Goal: Task Accomplishment & Management: Complete application form

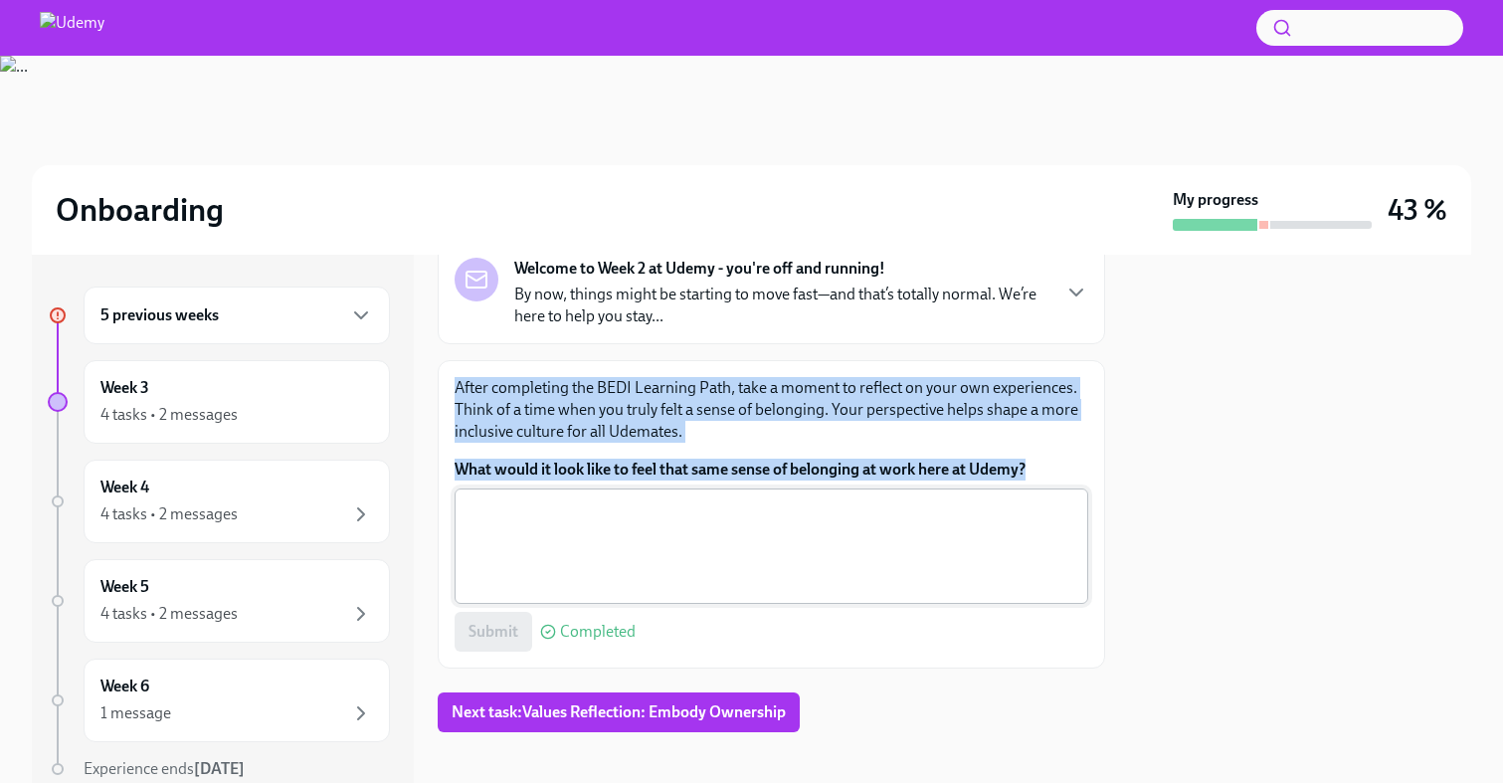
scroll to position [144, 0]
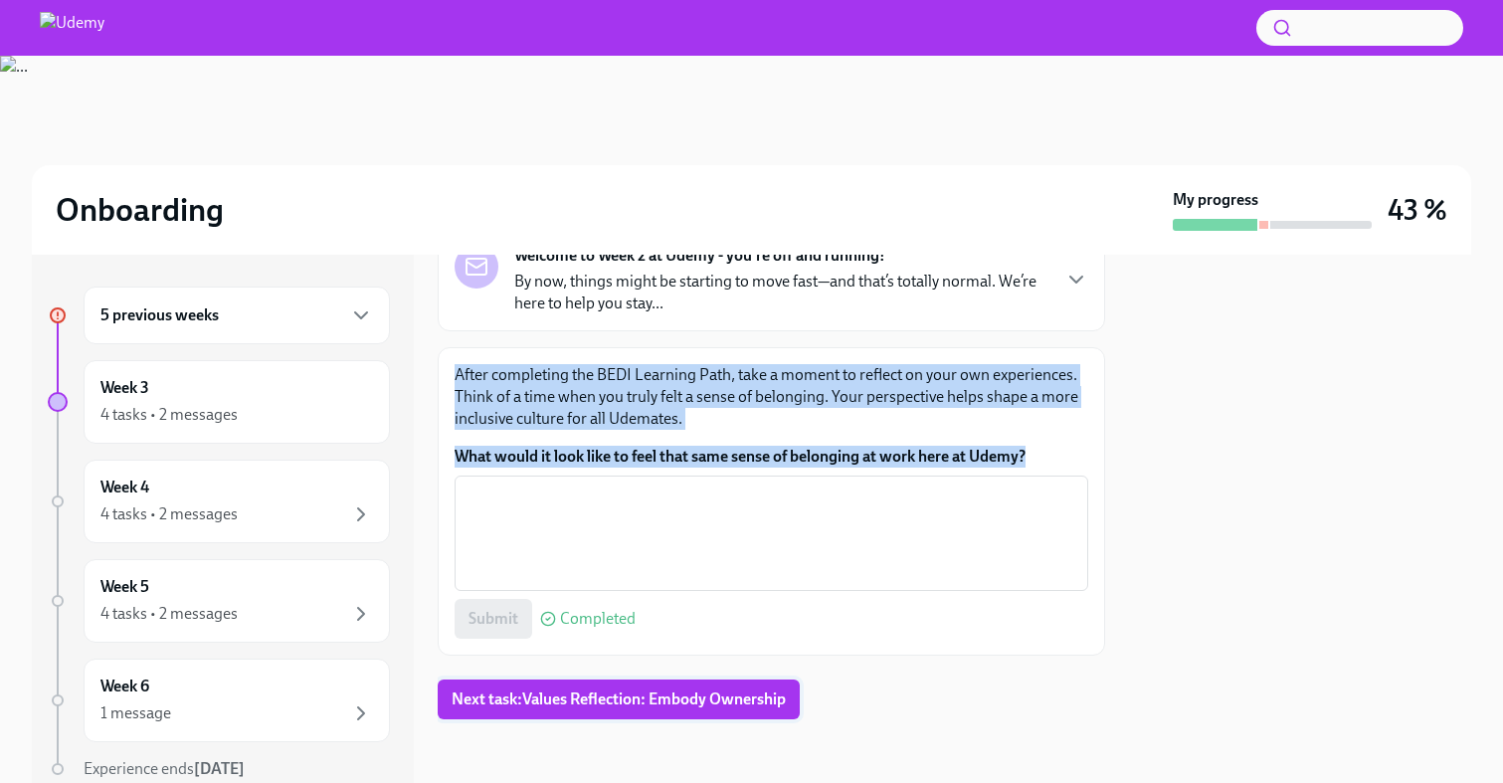
click at [614, 695] on span "Next task : Values Reflection: Embody Ownership" at bounding box center [619, 699] width 334 height 20
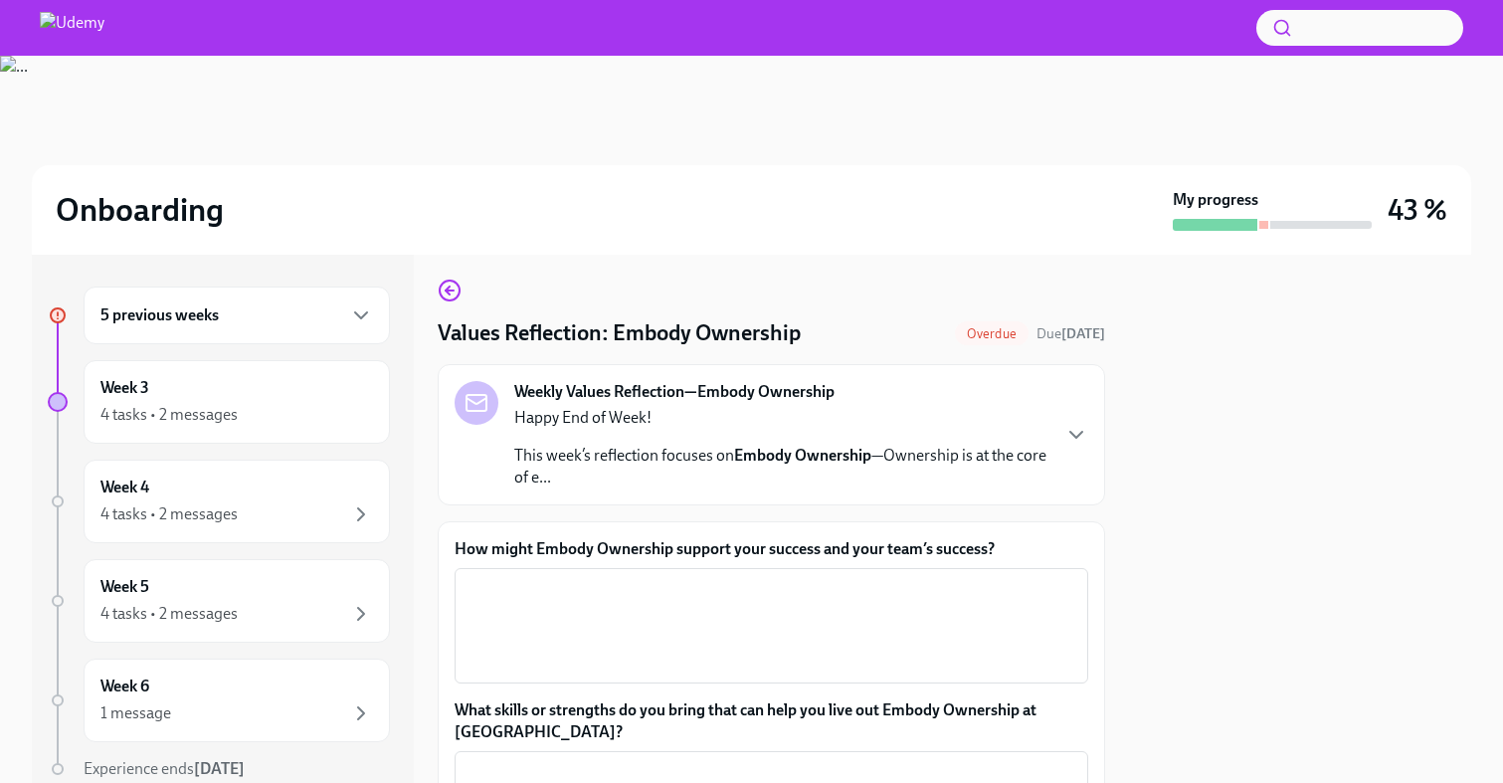
scroll to position [33, 0]
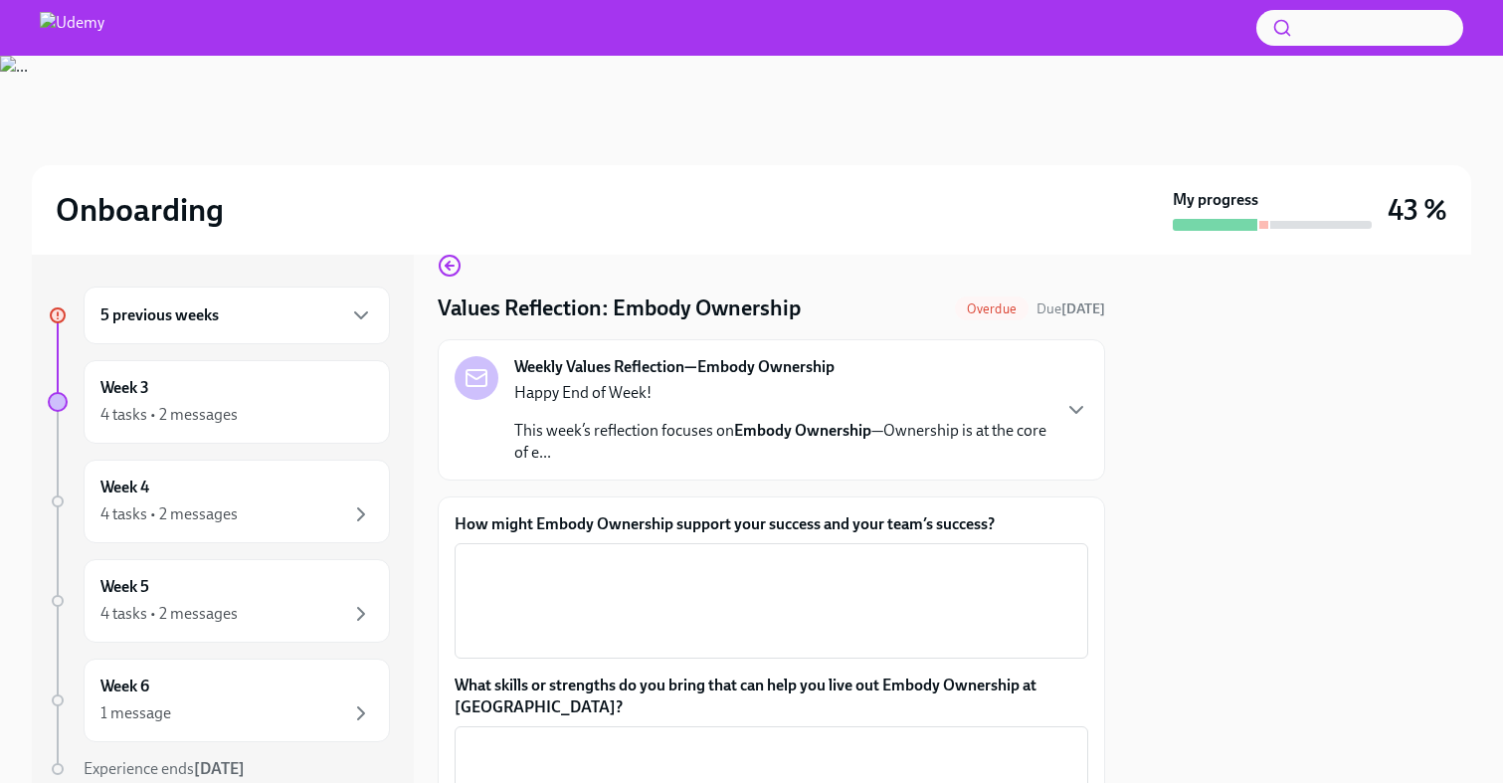
click at [833, 435] on strong "Embody Ownership" at bounding box center [802, 430] width 137 height 19
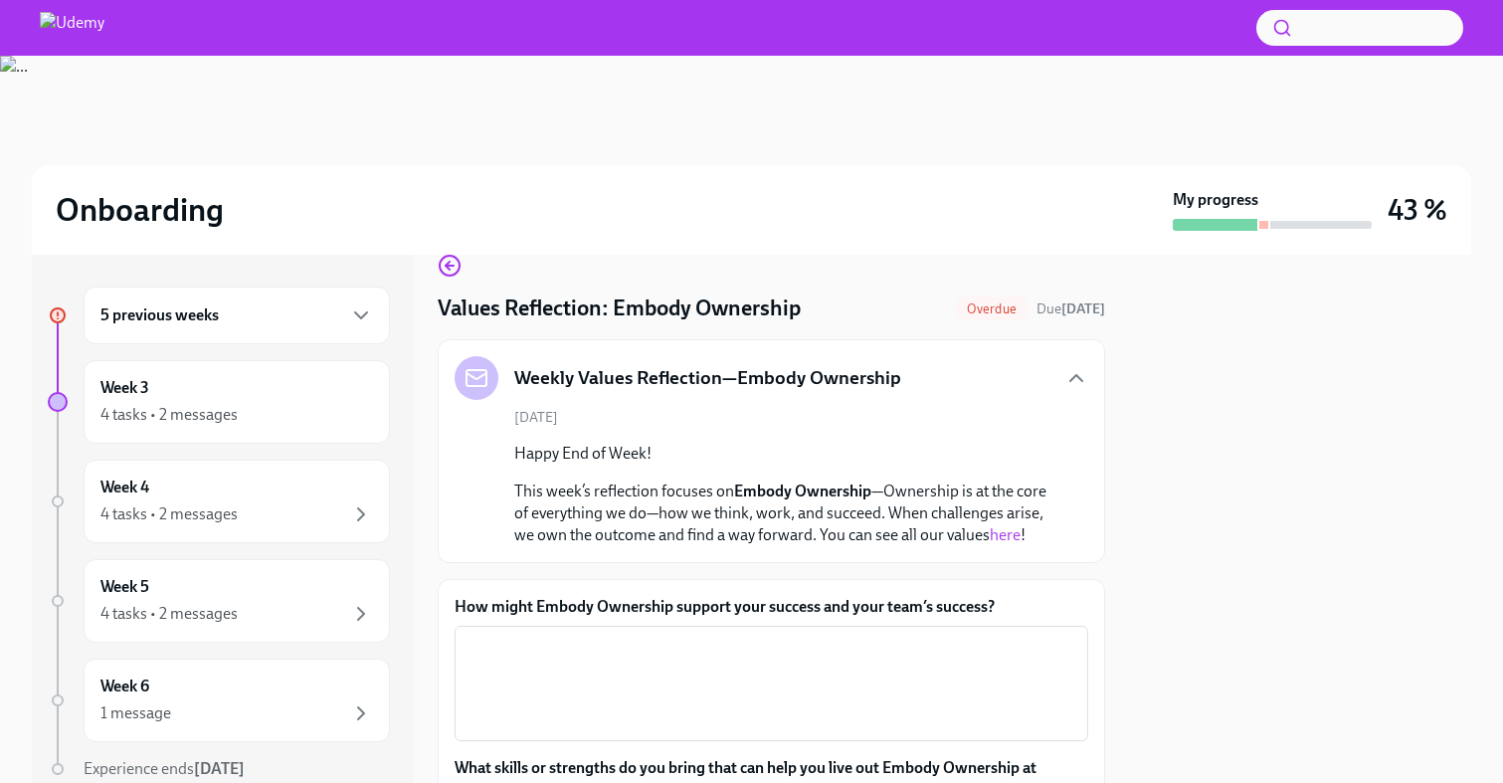
click at [1009, 541] on link "here" at bounding box center [1005, 534] width 31 height 19
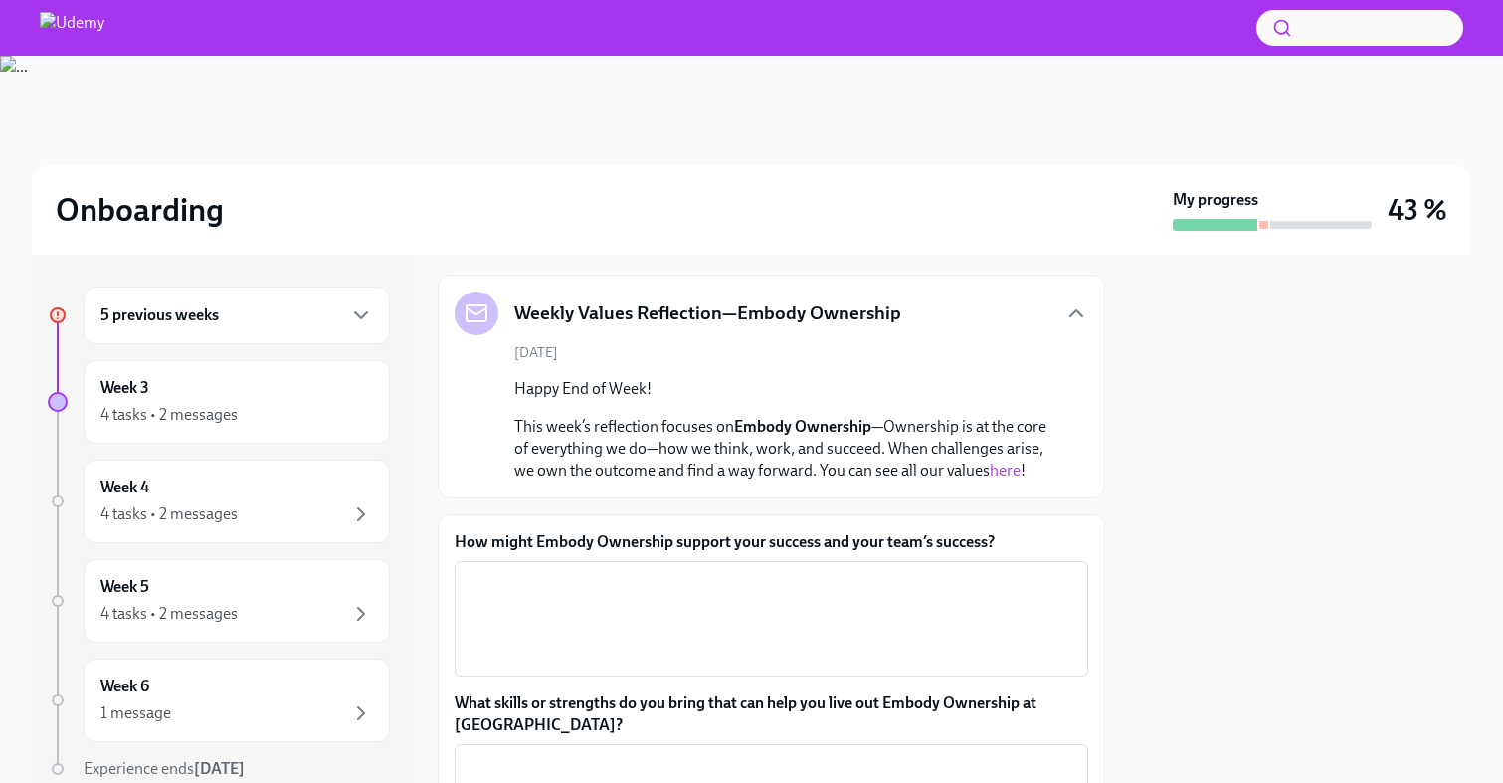
scroll to position [99, 0]
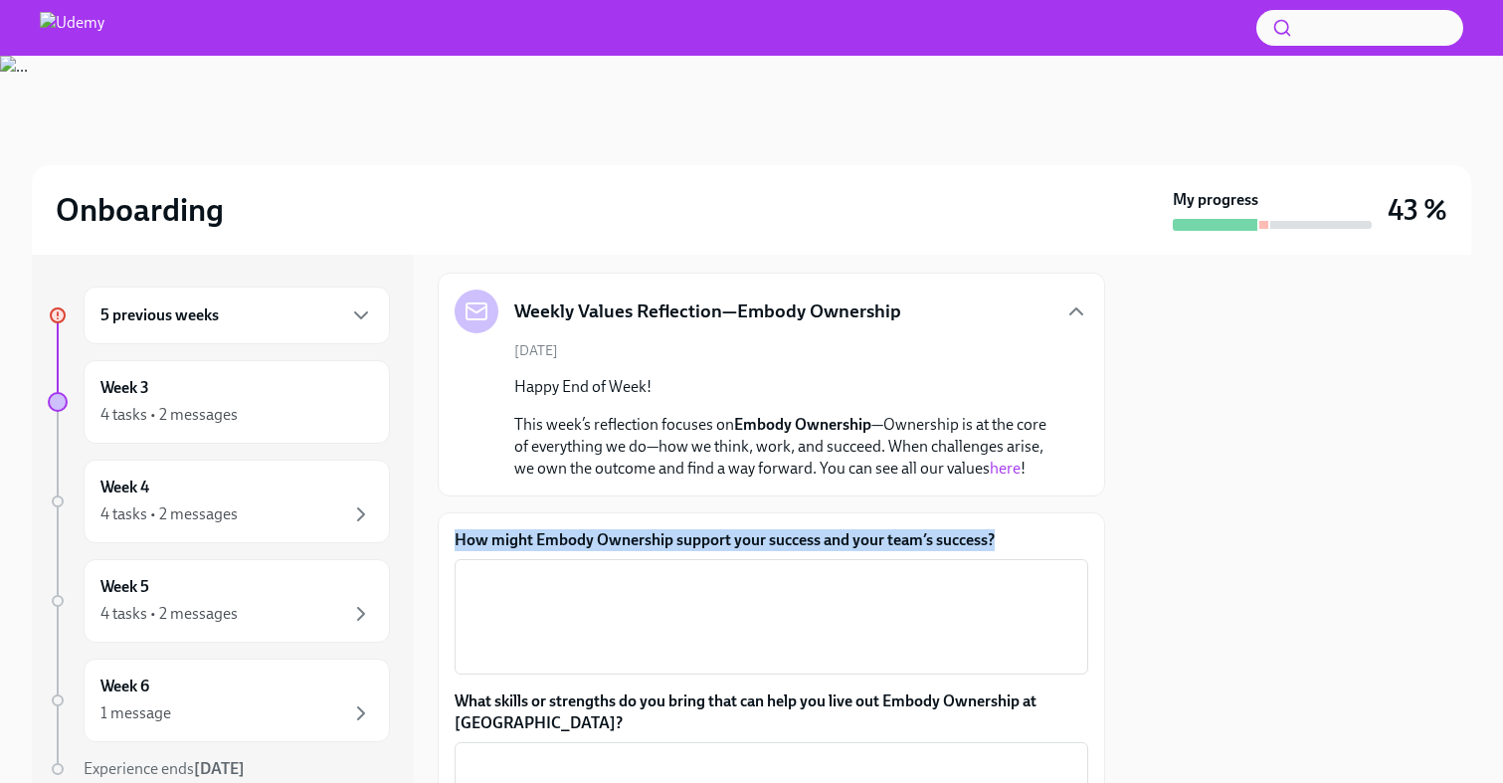
drag, startPoint x: 1022, startPoint y: 538, endPoint x: 457, endPoint y: 546, distance: 565.1
click at [457, 546] on label "How might Embody Ownership support your success and your team’s success?" at bounding box center [772, 540] width 634 height 22
copy label "How might Embody Ownership support your success and your team’s success?"
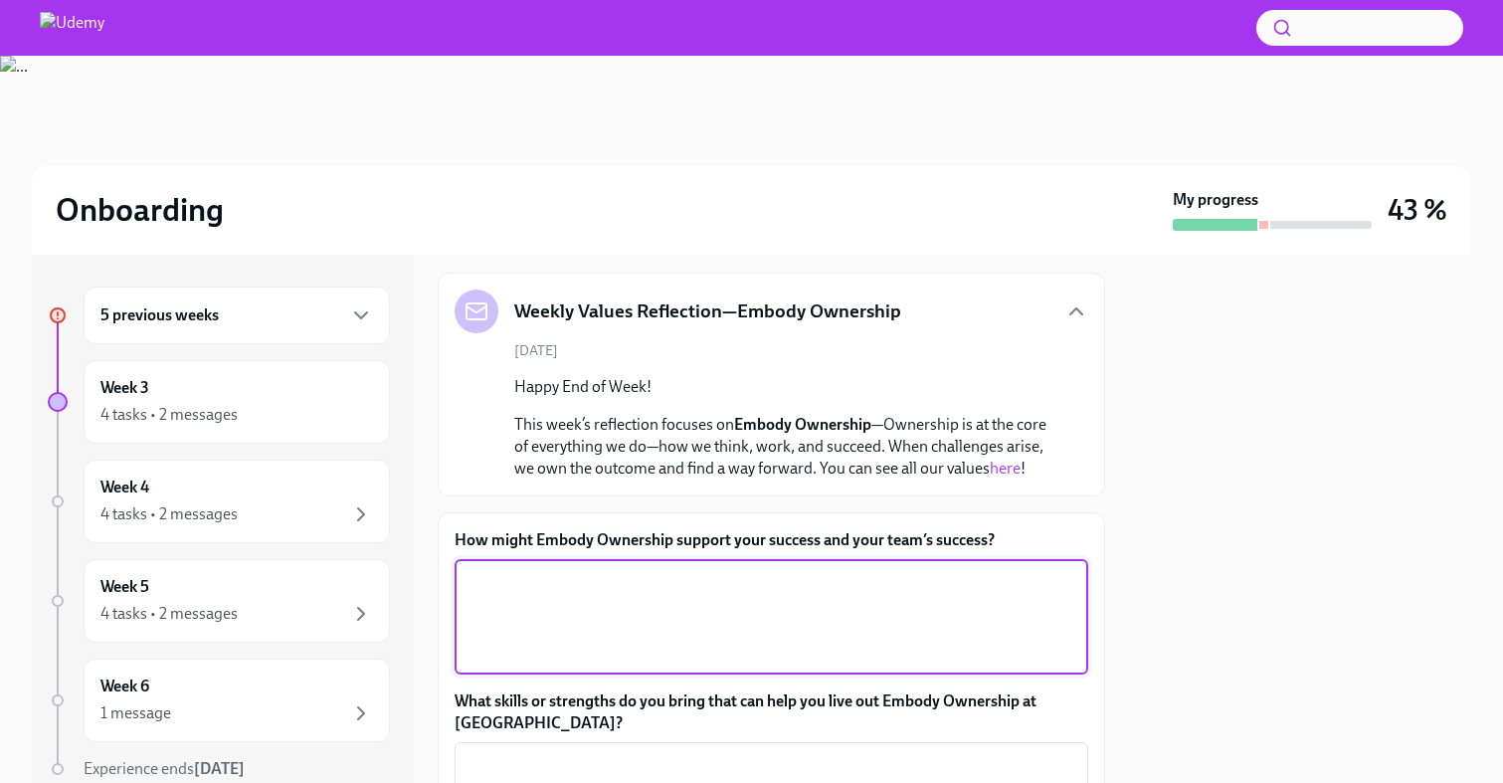
click at [714, 576] on textarea "How might Embody Ownership support your success and your team’s success?" at bounding box center [772, 617] width 610 height 96
paste textarea "responsibility for your work, actions, and outcomes"
click at [475, 575] on textarea "responsibility for your work, actions, and outcomes" at bounding box center [772, 617] width 610 height 96
click at [471, 583] on textarea "responsibility for your work, actions, and outcomes" at bounding box center [772, 617] width 610 height 96
click at [468, 583] on textarea "responsibility for your work, actions, and outcomes" at bounding box center [772, 617] width 610 height 96
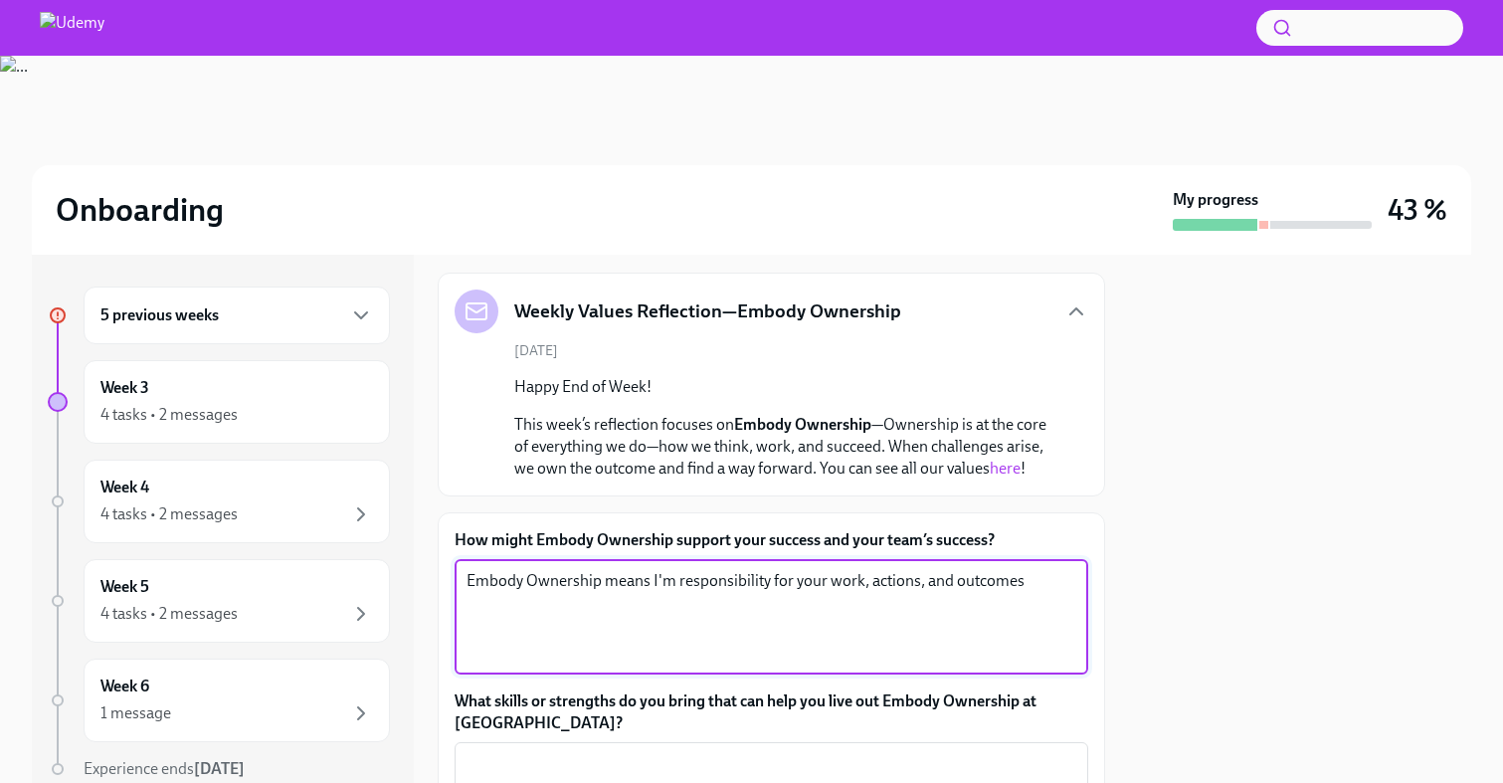
click at [767, 584] on textarea "Embody Ownership means I'm responsibility for your work, actions, and outcomes" at bounding box center [772, 617] width 610 height 96
click at [810, 585] on textarea "Embody Ownership means I'm responsible for your work, actions, and outcomes" at bounding box center [772, 617] width 610 height 96
click at [999, 587] on textarea "Embody Ownership means I'm responsible for my work, actions, and outcomes" at bounding box center [772, 617] width 610 height 96
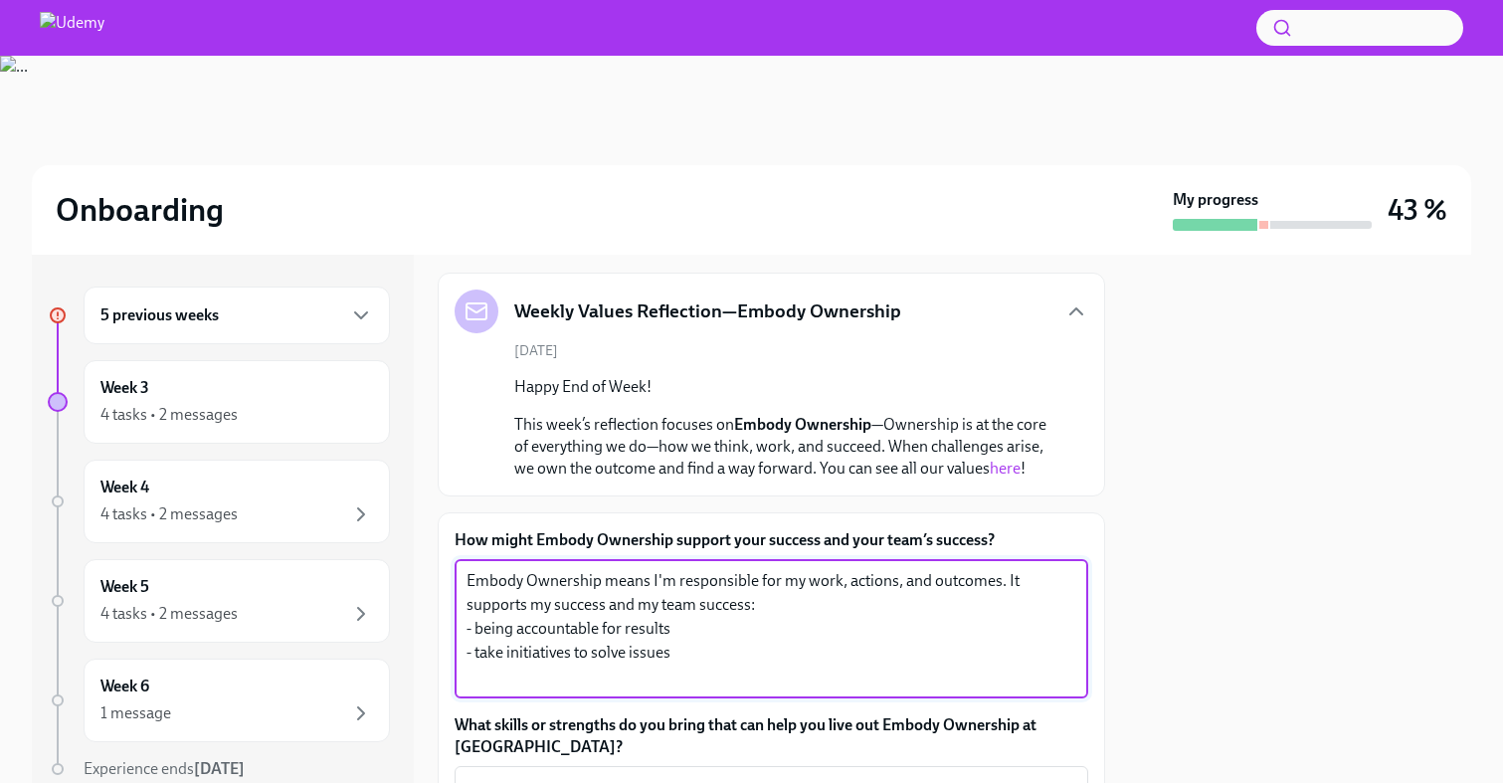
click at [679, 654] on textarea "Embody Ownership means I'm responsible for my work, actions, and outcomes. It s…" at bounding box center [772, 628] width 610 height 119
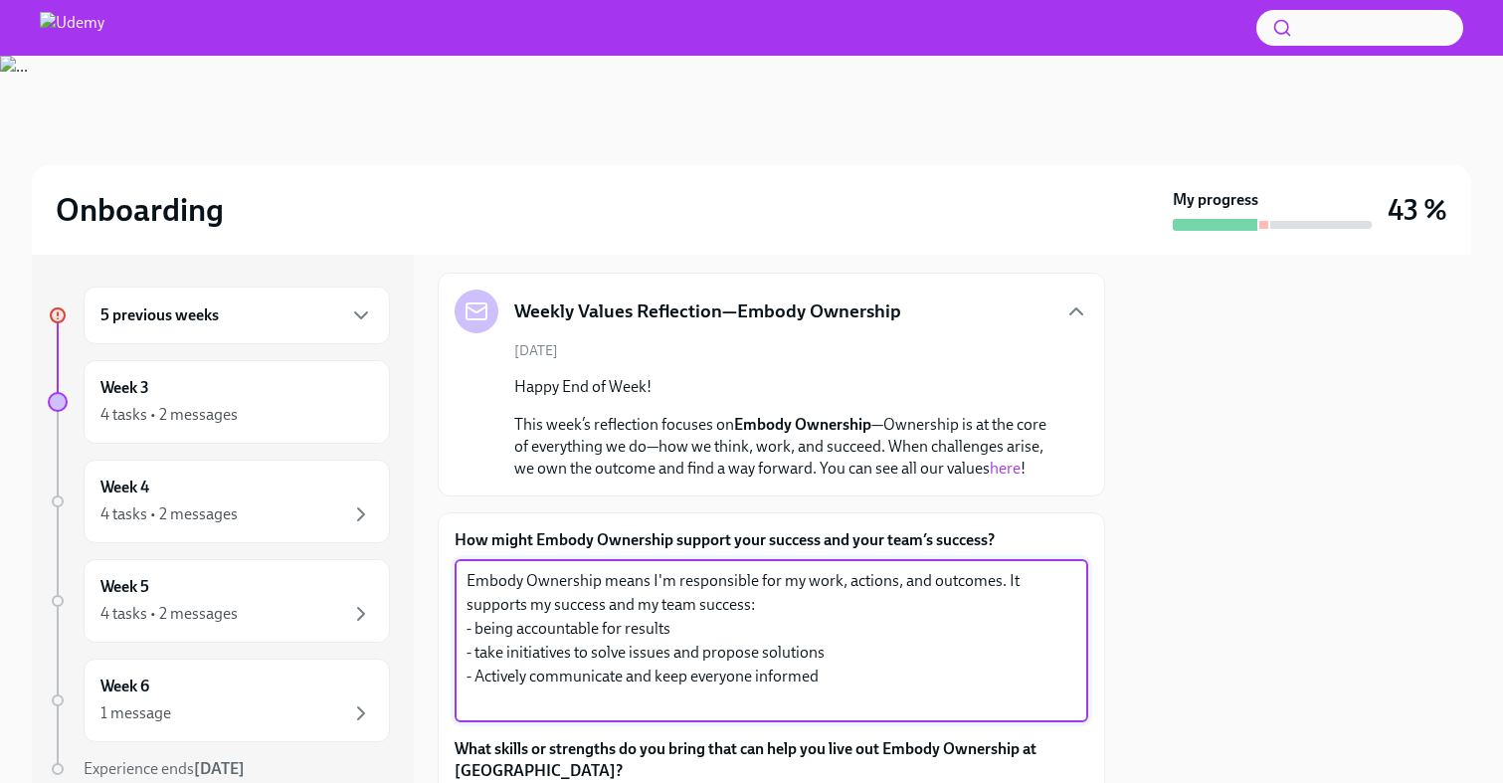
click at [749, 608] on textarea "Embody Ownership means I'm responsible for my work, actions, and outcomes. It s…" at bounding box center [772, 640] width 610 height 143
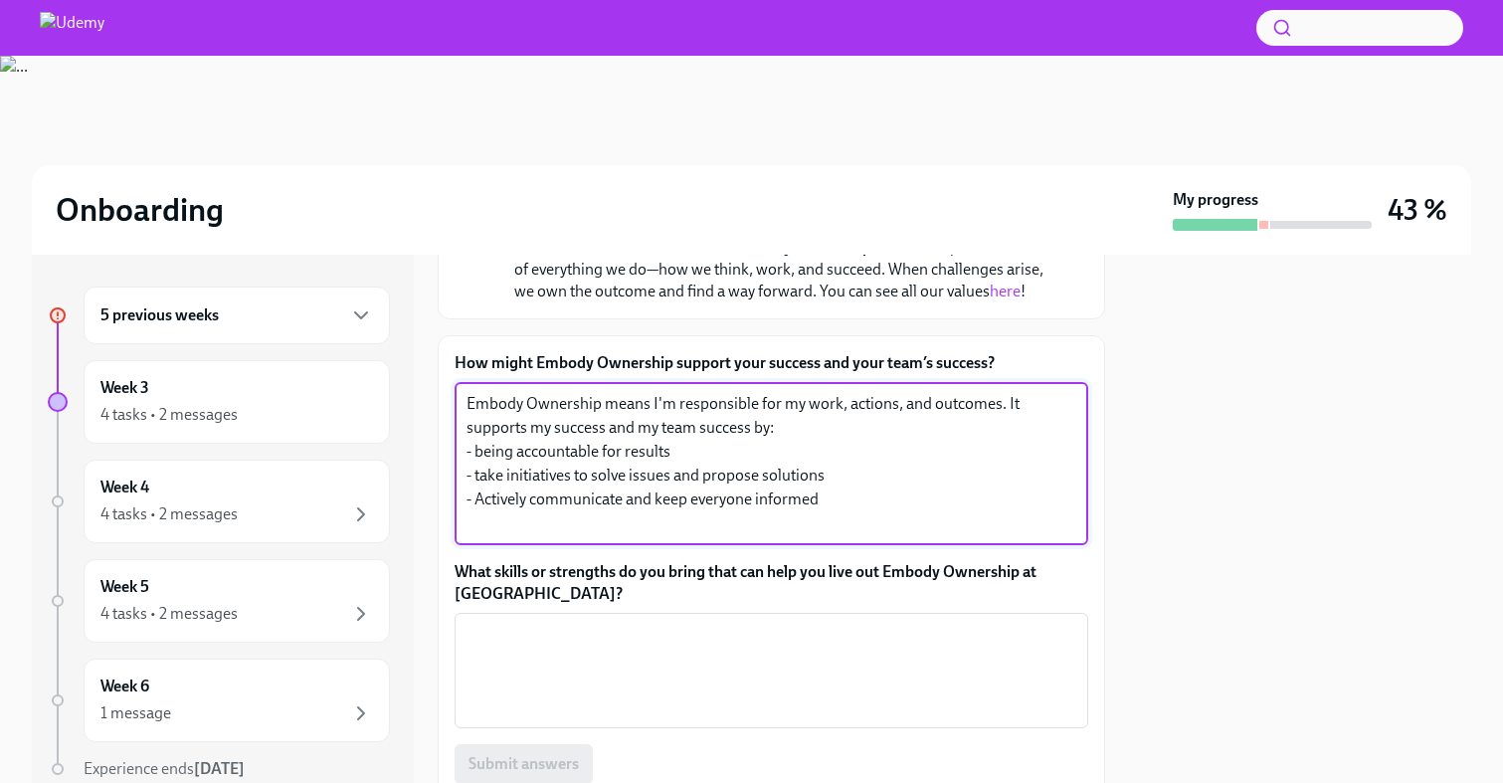
scroll to position [280, 0]
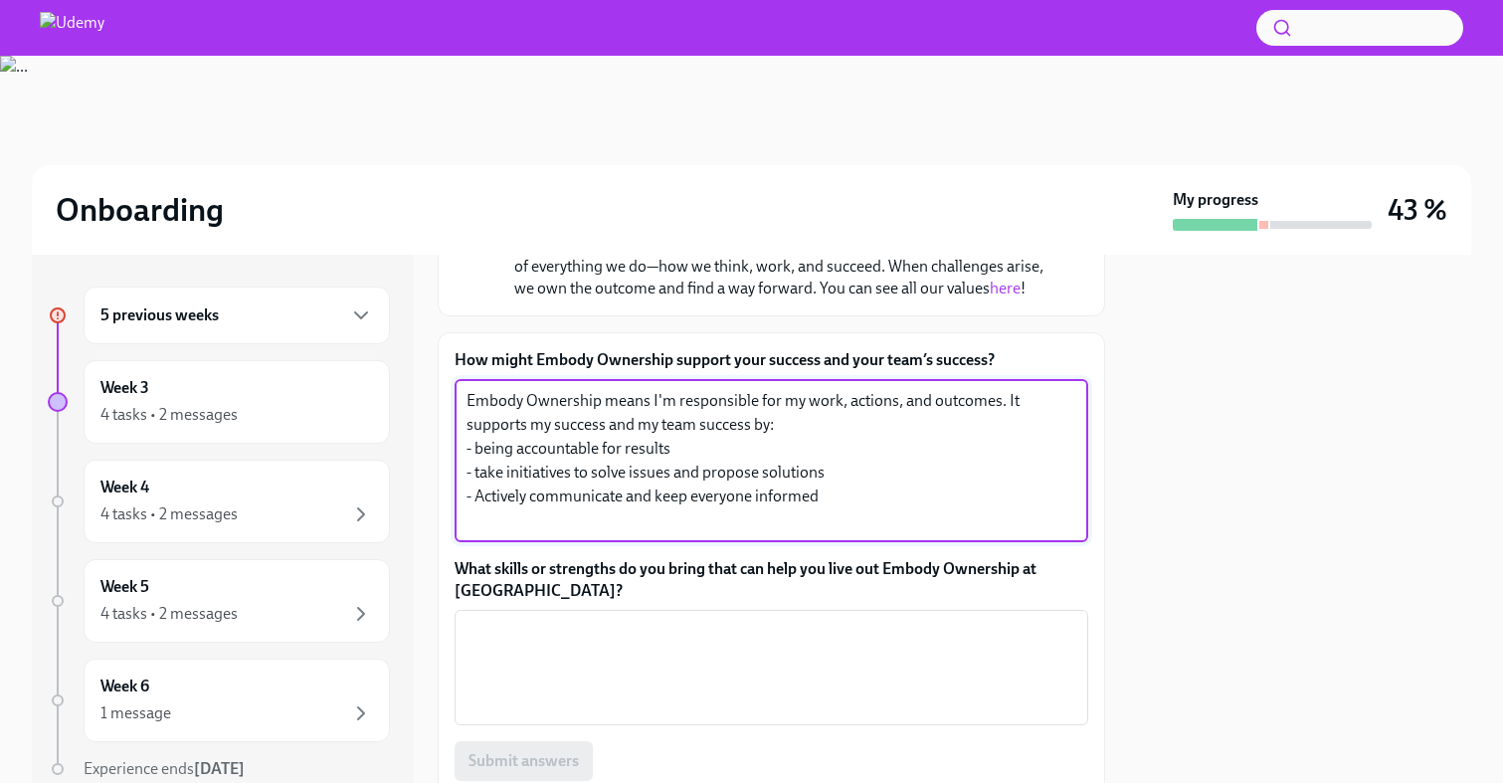
type textarea "Embody Ownership means I'm responsible for my work, actions, and outcomes. It s…"
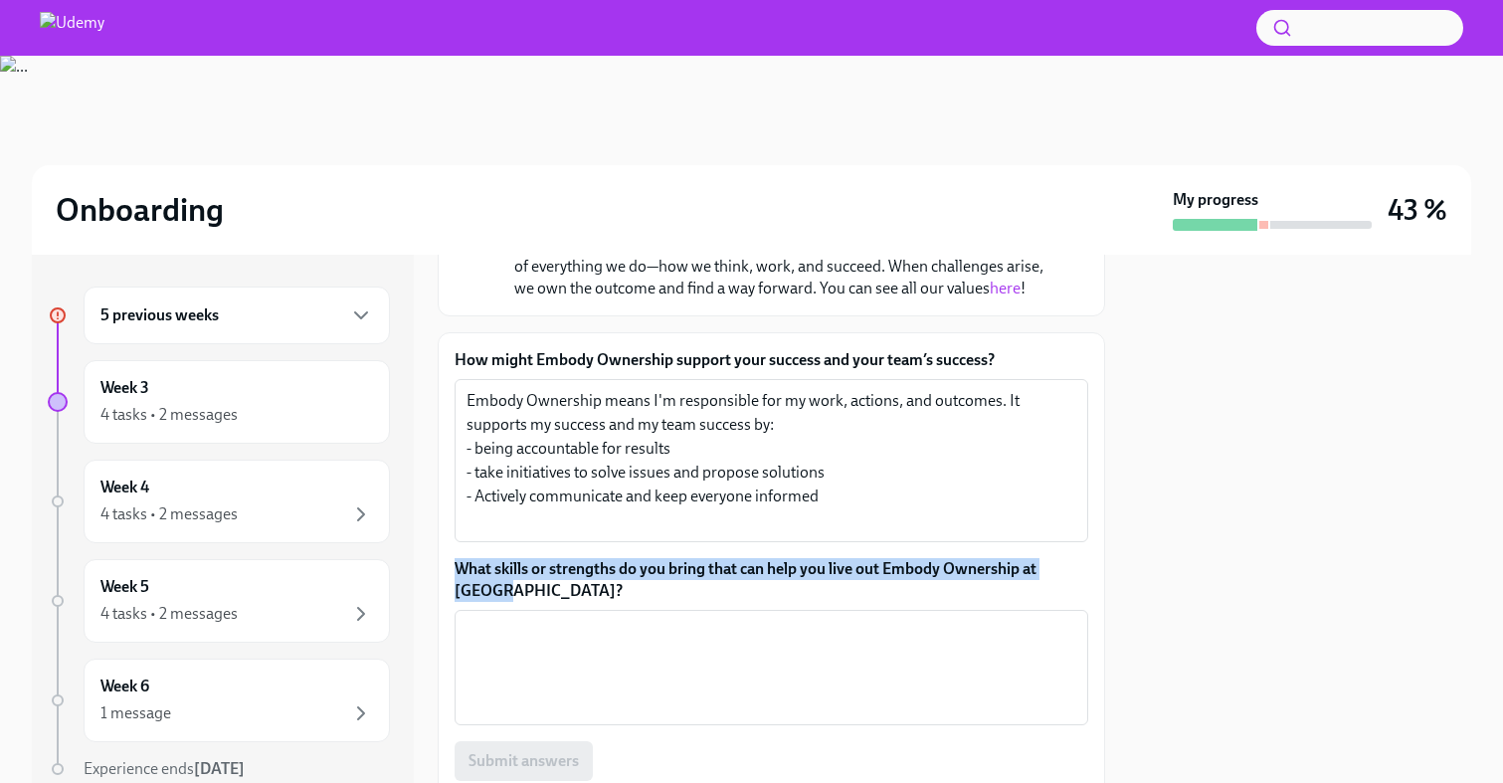
drag, startPoint x: 524, startPoint y: 596, endPoint x: 446, endPoint y: 570, distance: 82.7
click at [446, 570] on div "How might Embody Ownership support your success and your team’s success? Embody…" at bounding box center [772, 594] width 668 height 525
copy label "What skills or strengths do you bring that can help you live out Embody Ownersh…"
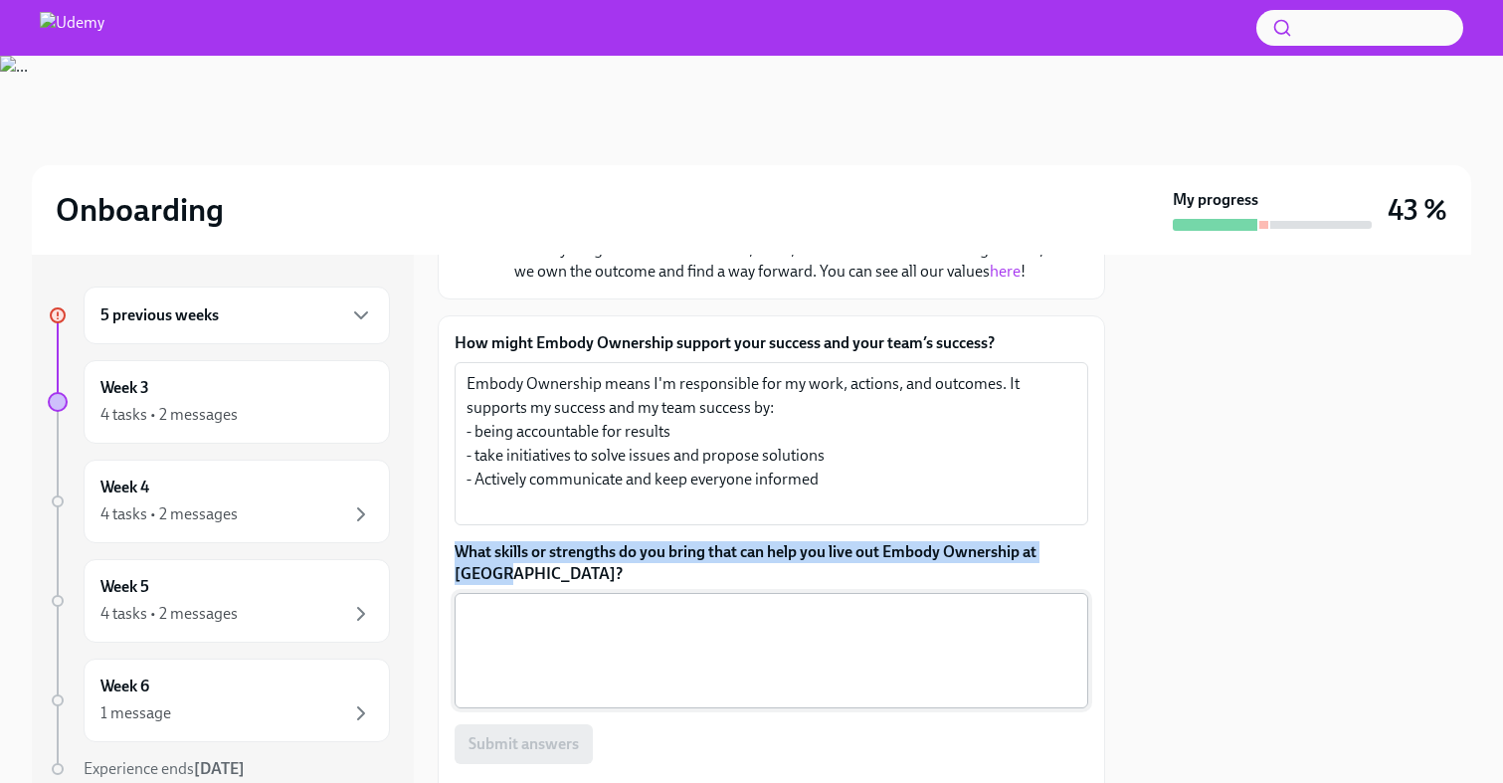
scroll to position [305, 0]
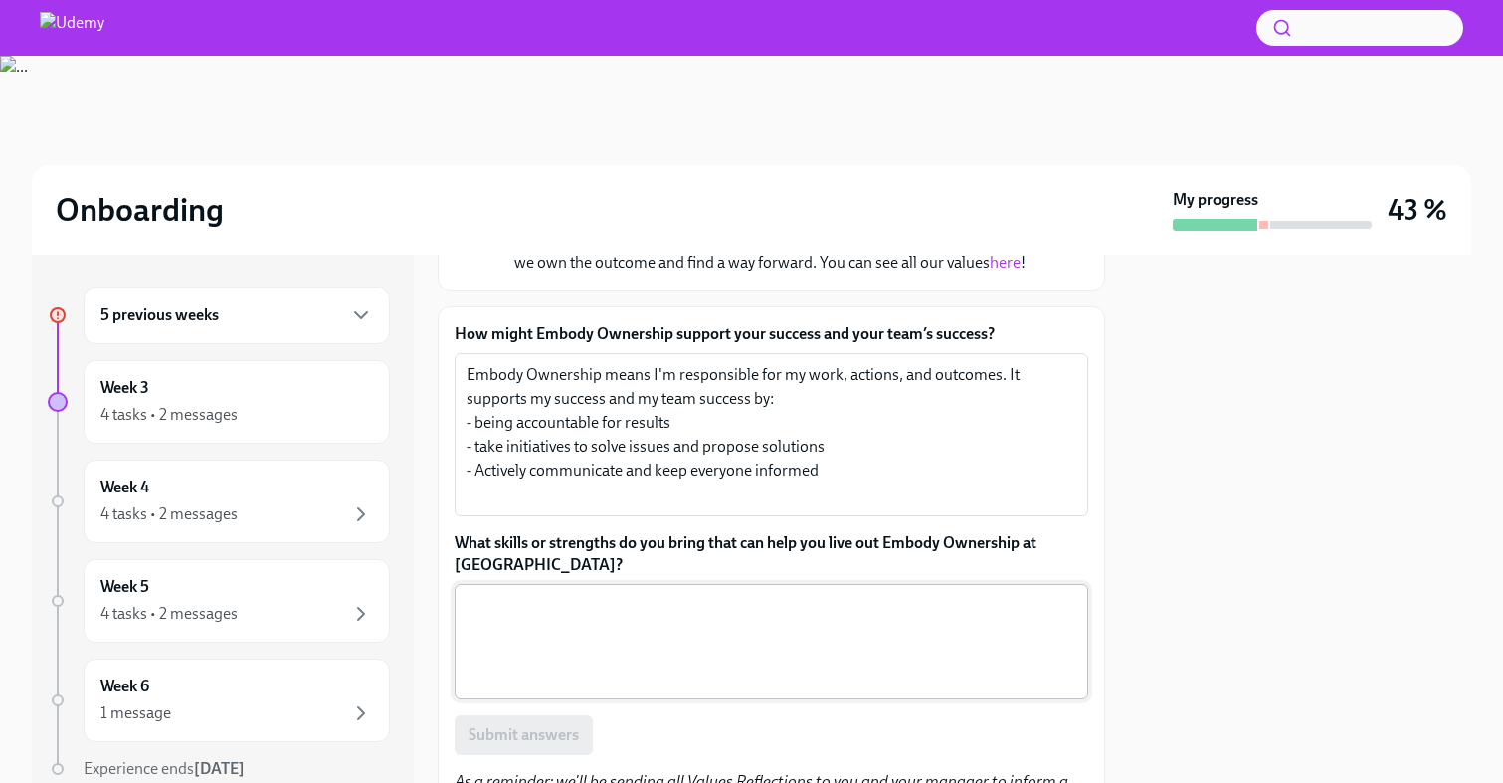
click at [580, 623] on textarea "What skills or strengths do you bring that can help you live out Embody Ownersh…" at bounding box center [772, 642] width 610 height 96
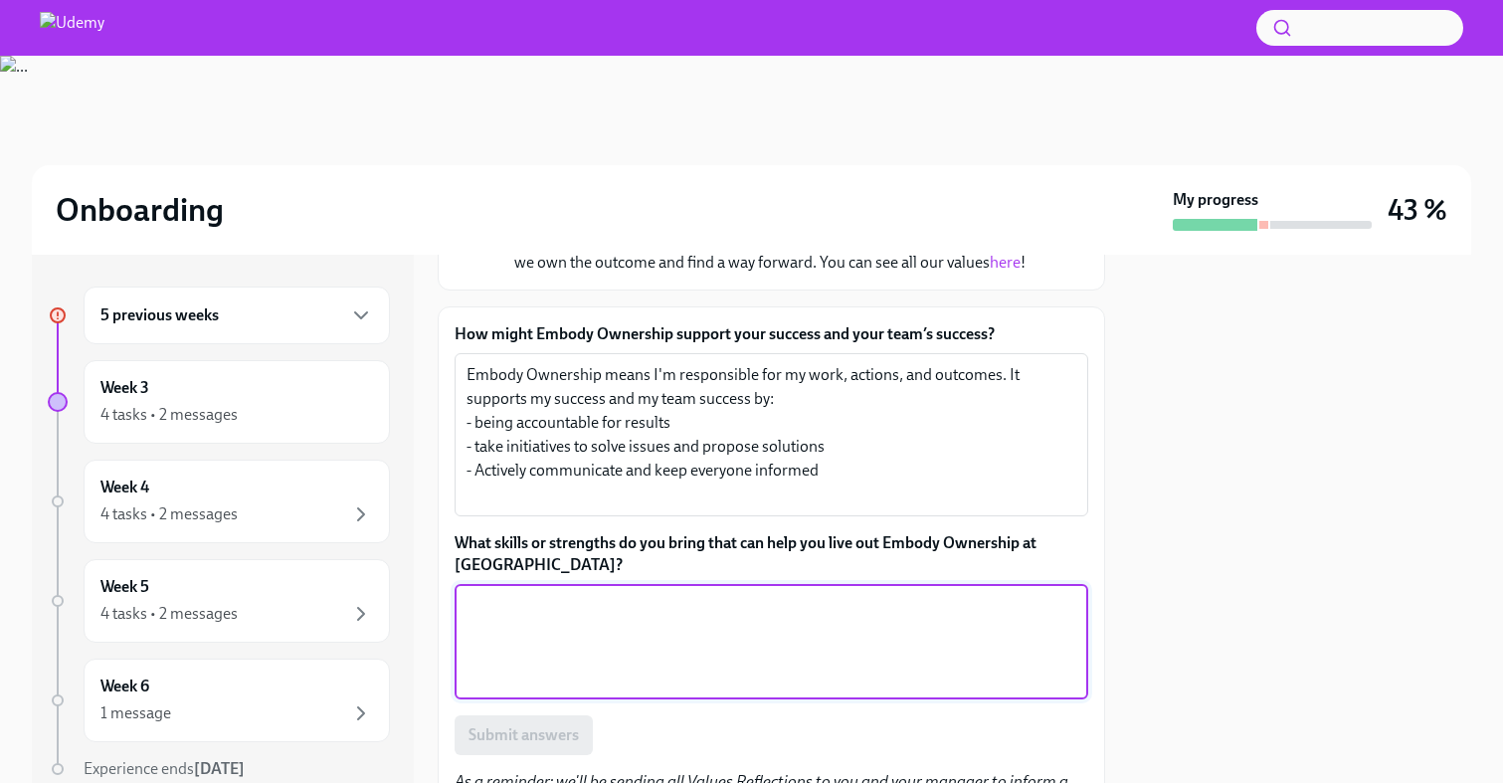
paste textarea "I thrive in an environment where there is trust and a genuine sense of partners…"
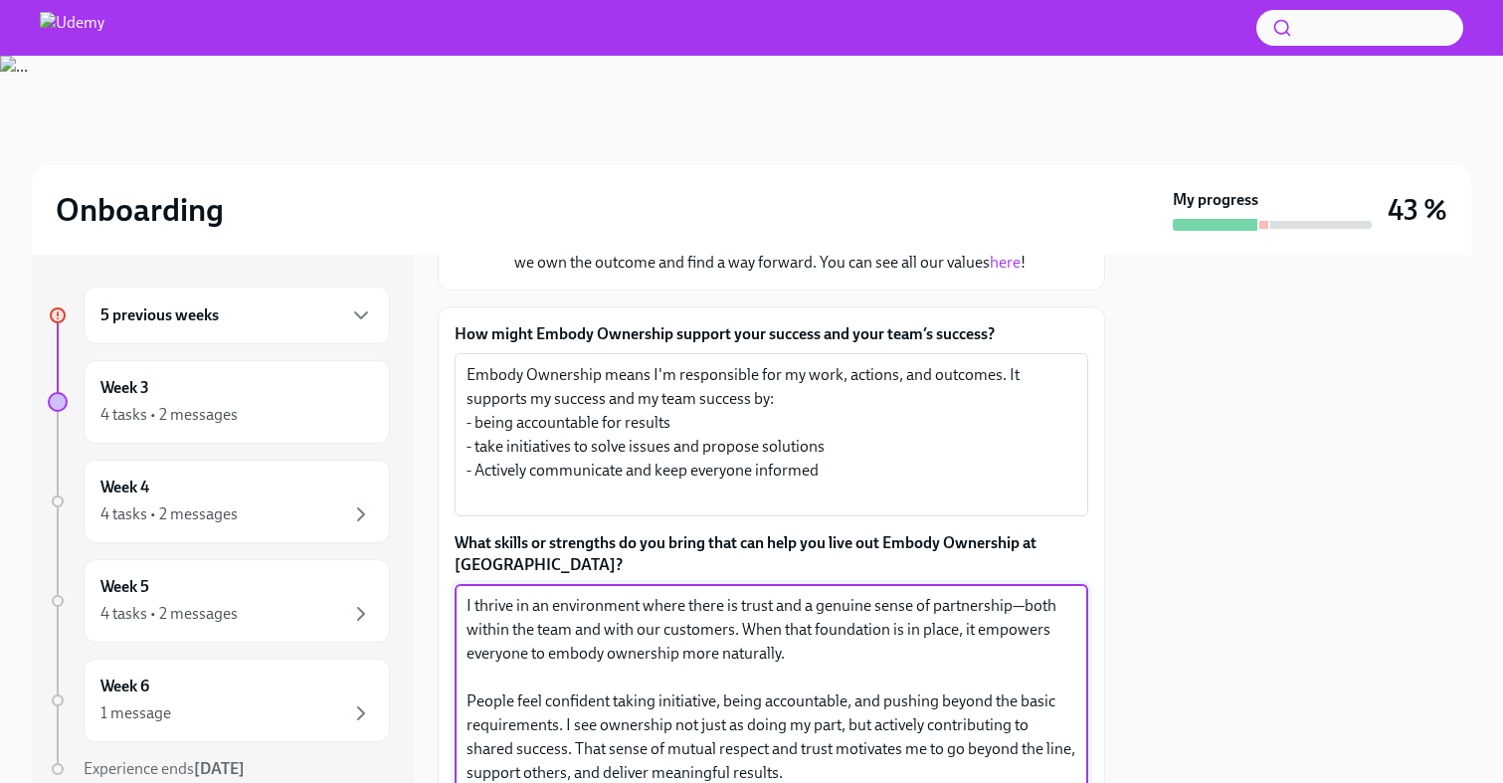
drag, startPoint x: 873, startPoint y: 610, endPoint x: 818, endPoint y: 613, distance: 54.8
click at [818, 613] on textarea "I thrive in an environment where there is trust and a genuine sense of partners…" at bounding box center [772, 689] width 610 height 191
click at [805, 652] on textarea "I thrive in an environment where there is trust and a real sense of partnership…" at bounding box center [772, 689] width 610 height 191
click at [469, 703] on textarea "I thrive in an environment where there is trust and a real sense of partnership…" at bounding box center [772, 689] width 610 height 191
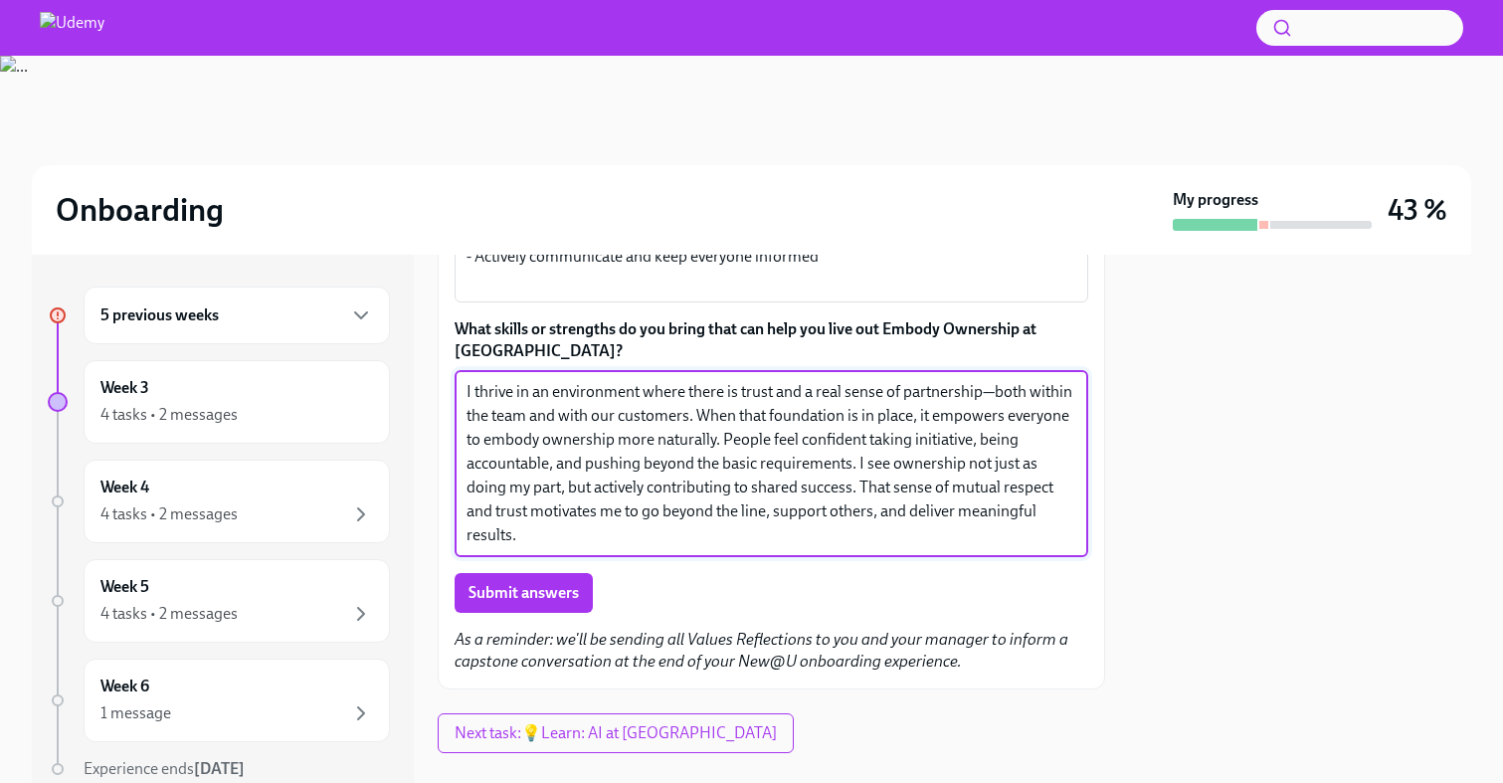
scroll to position [522, 0]
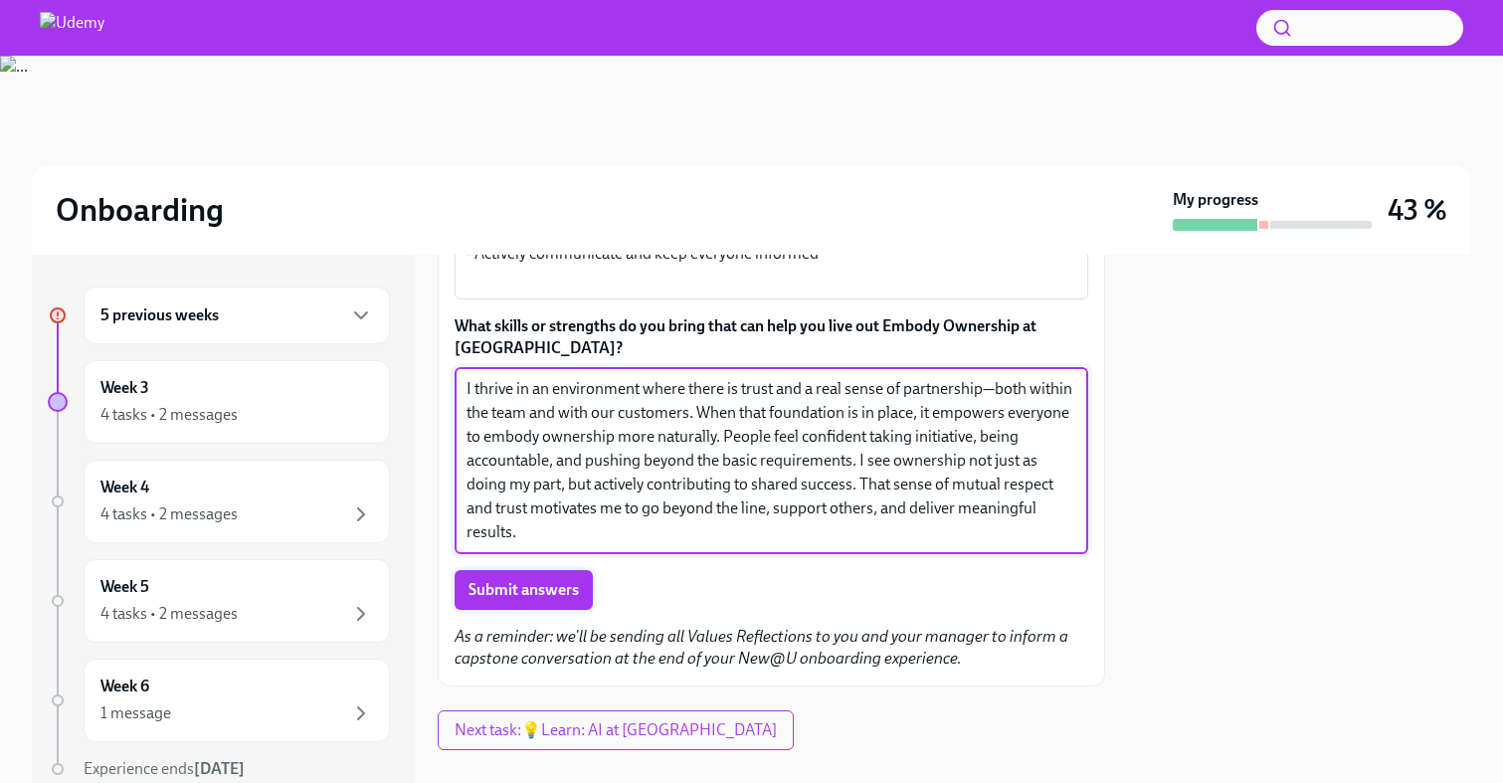
type textarea "I thrive in an environment where there is trust and a real sense of partnership…"
click at [526, 587] on span "Submit answers" at bounding box center [524, 590] width 110 height 20
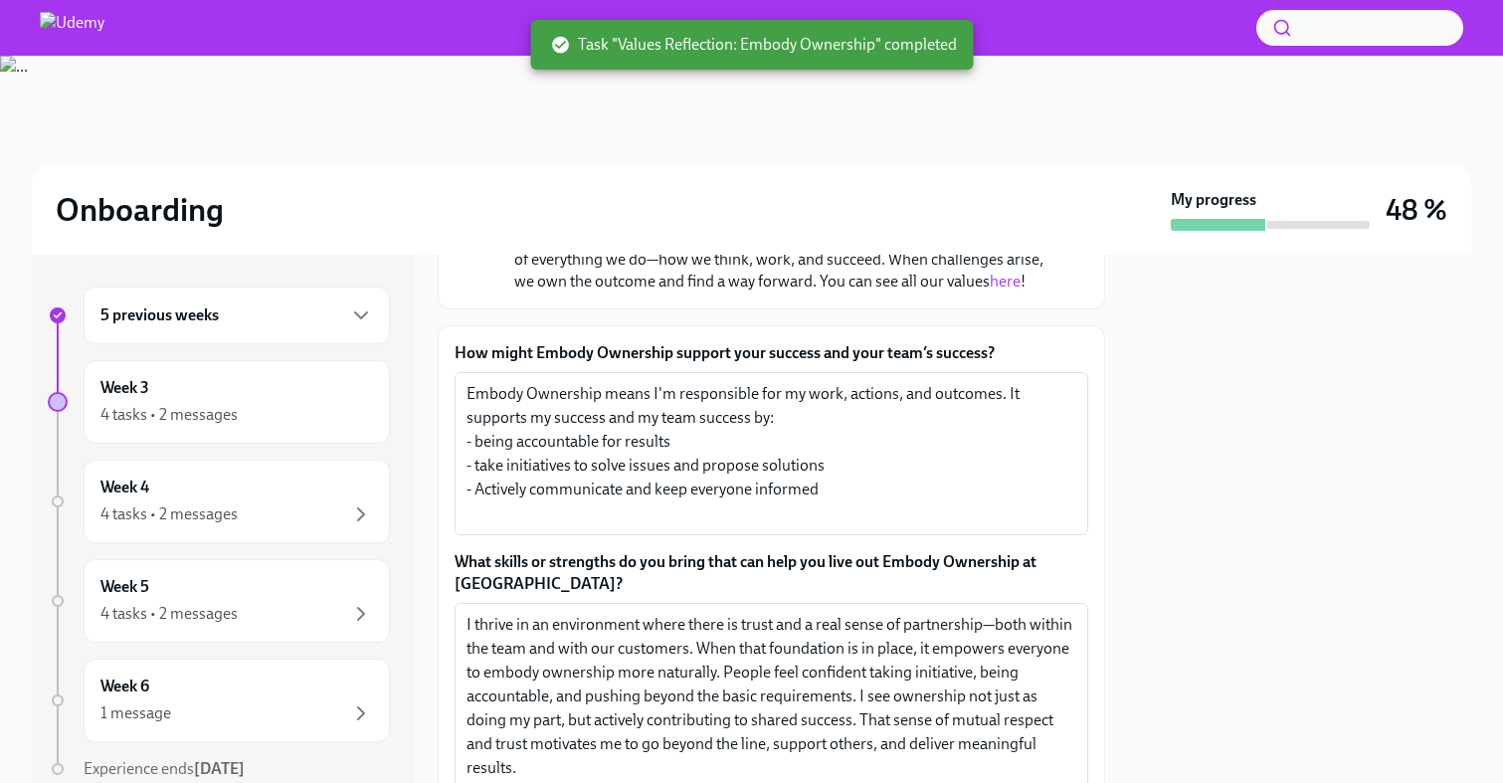
scroll to position [0, 0]
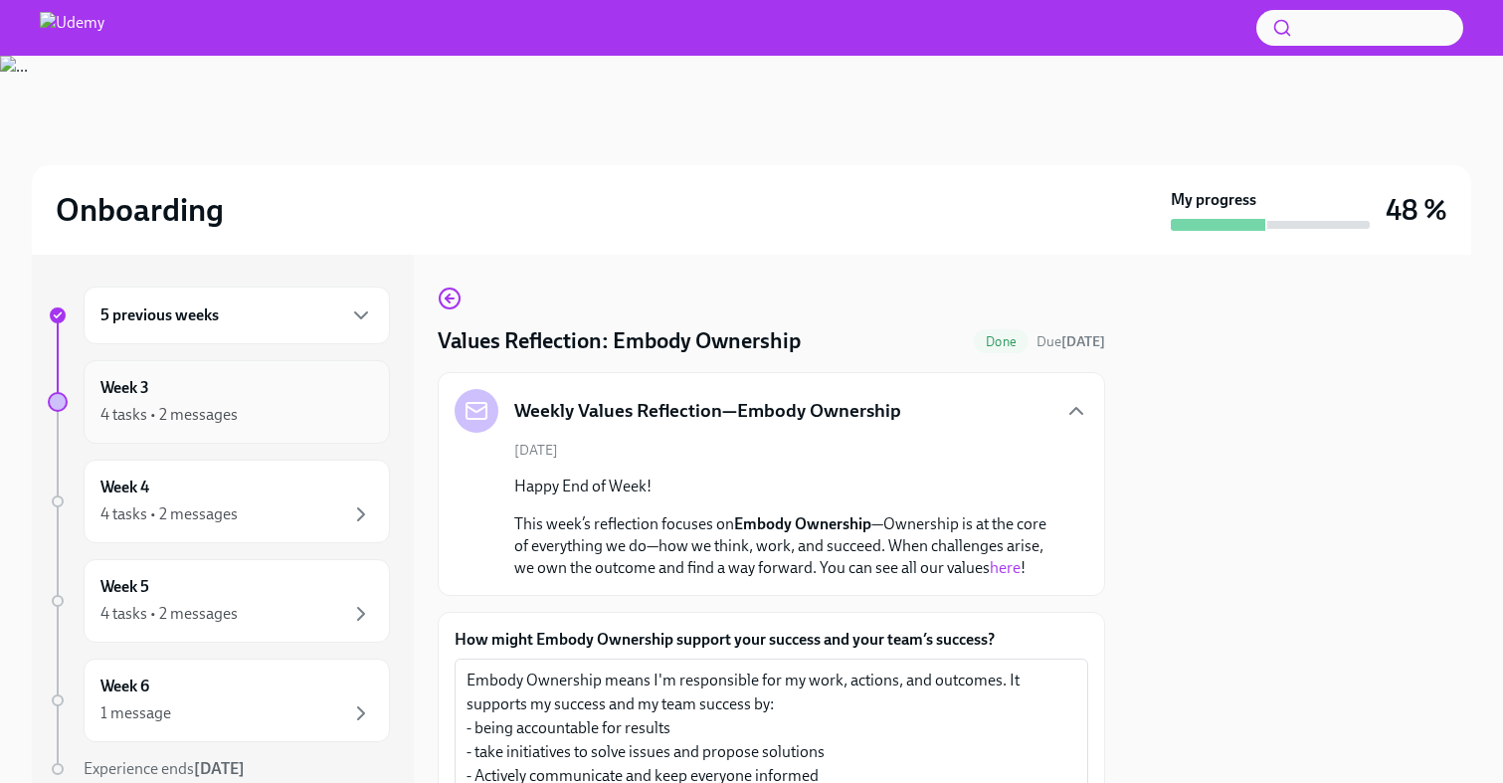
click at [150, 409] on div "4 tasks • 2 messages" at bounding box center [168, 415] width 137 height 22
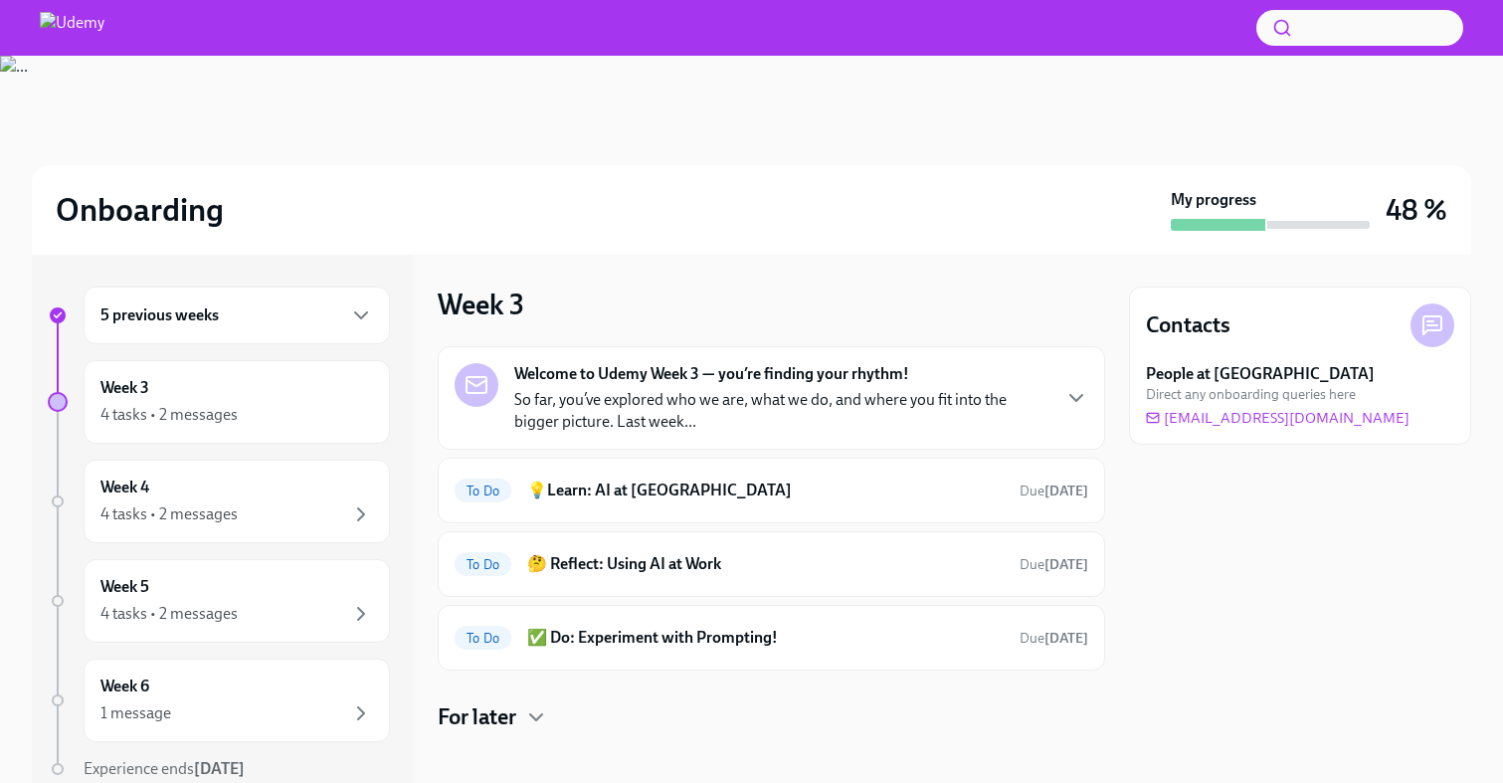
click at [167, 299] on div "5 previous weeks" at bounding box center [237, 316] width 306 height 58
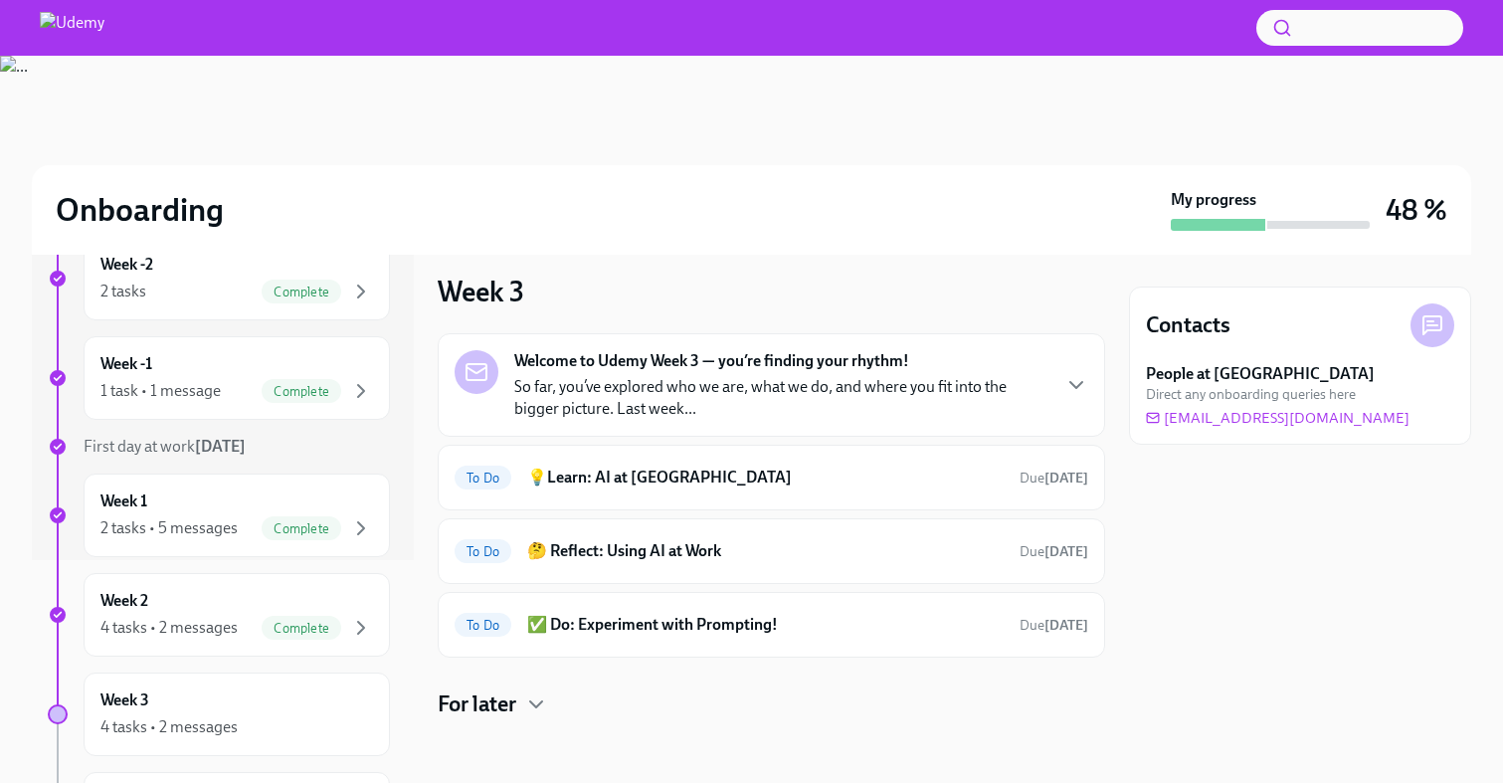
scroll to position [612, 0]
